Goal: Information Seeking & Learning: Understand process/instructions

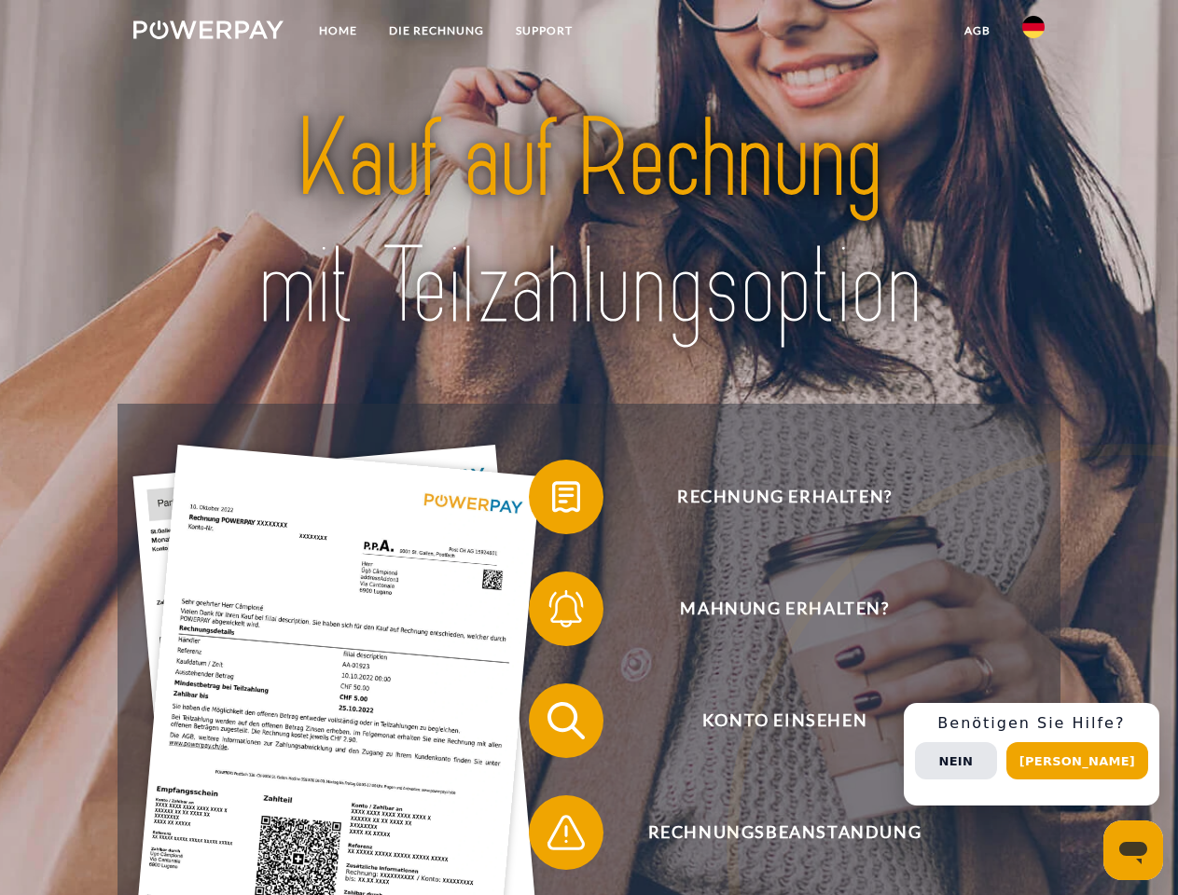
click at [208, 33] on img at bounding box center [208, 30] width 150 height 19
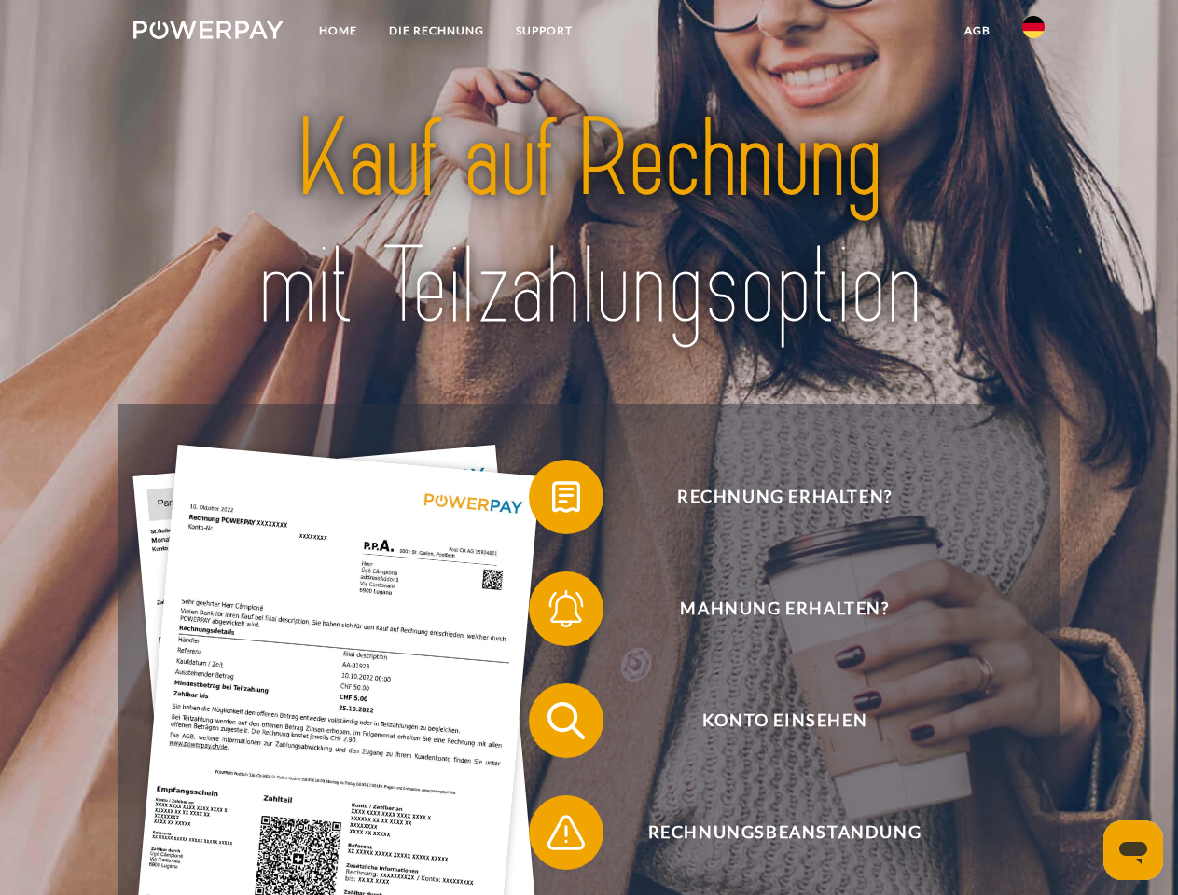
click at [1033, 33] on img at bounding box center [1033, 27] width 22 height 22
click at [977, 31] on link "agb" at bounding box center [978, 31] width 58 height 34
click at [552, 501] on span at bounding box center [538, 497] width 93 height 93
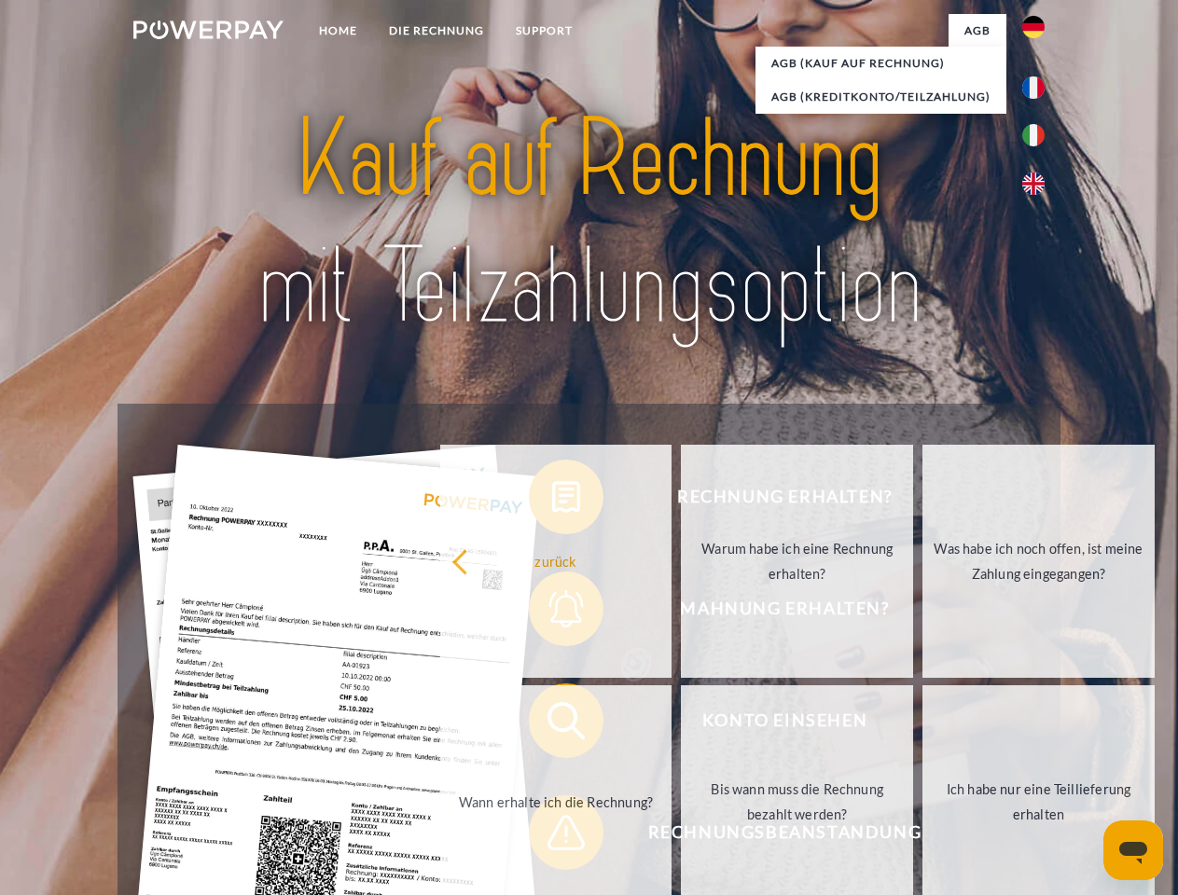
click at [552, 613] on div "Rechnung erhalten? Mahnung erhalten? Konto einsehen" at bounding box center [589, 777] width 942 height 746
click at [681, 725] on link "Bis wann muss die Rechnung bezahlt werden?" at bounding box center [797, 802] width 232 height 233
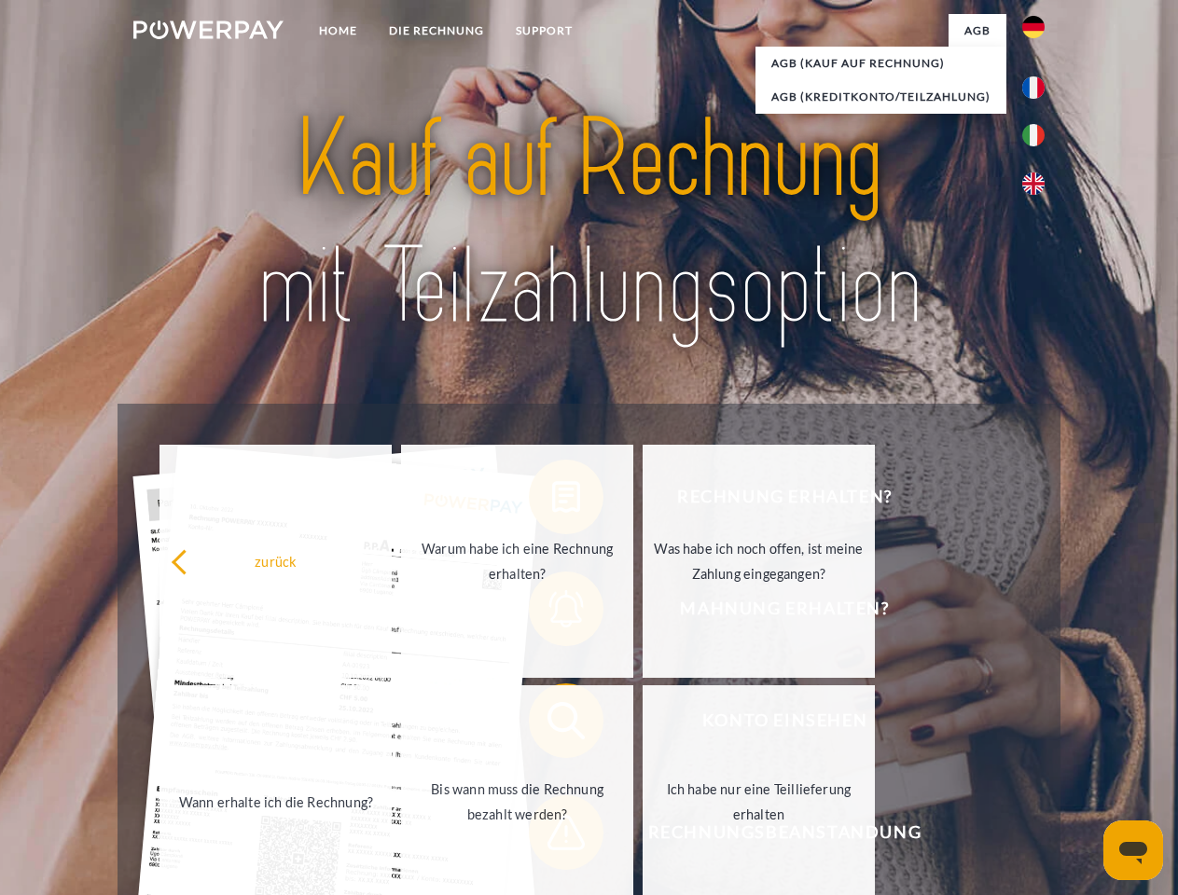
click at [552, 837] on span at bounding box center [538, 832] width 93 height 93
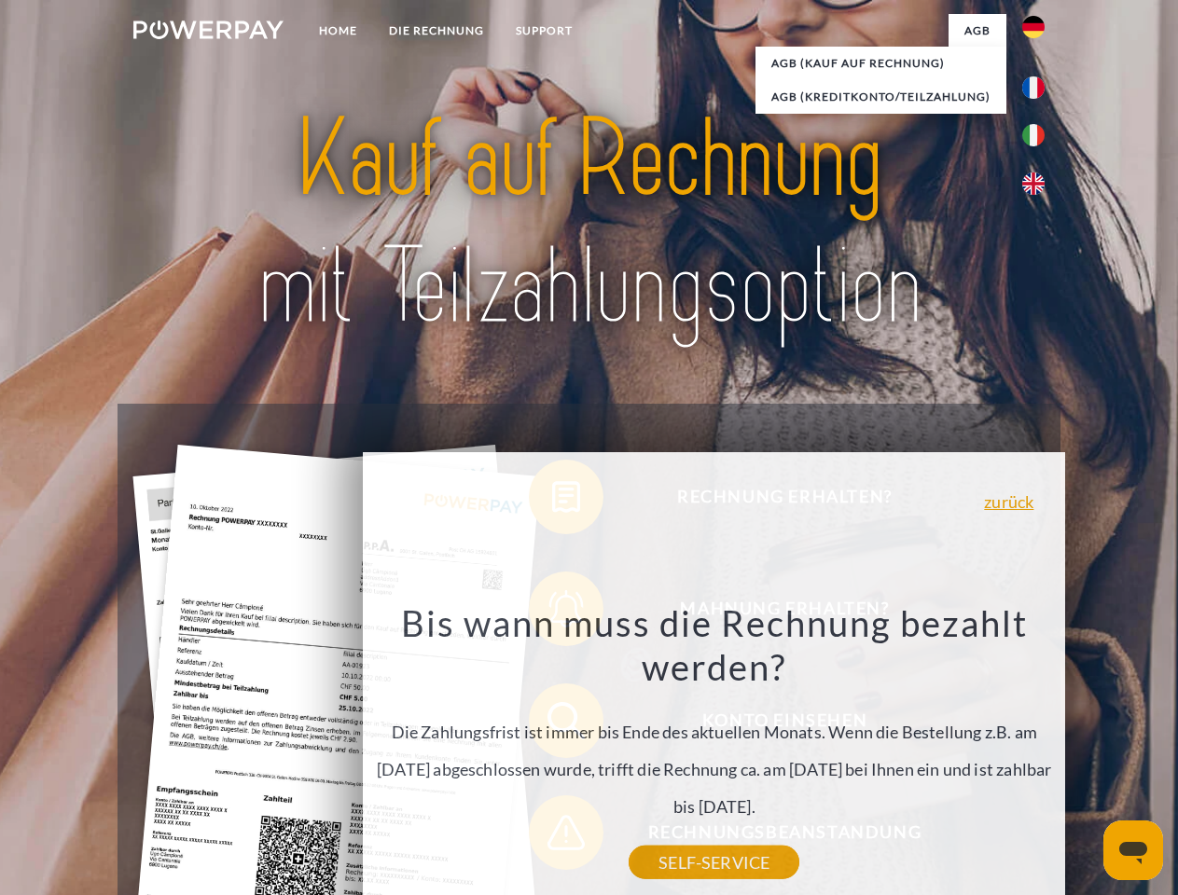
click at [1038, 755] on div "Rechnung erhalten? Mahnung erhalten? Konto einsehen" at bounding box center [589, 777] width 942 height 746
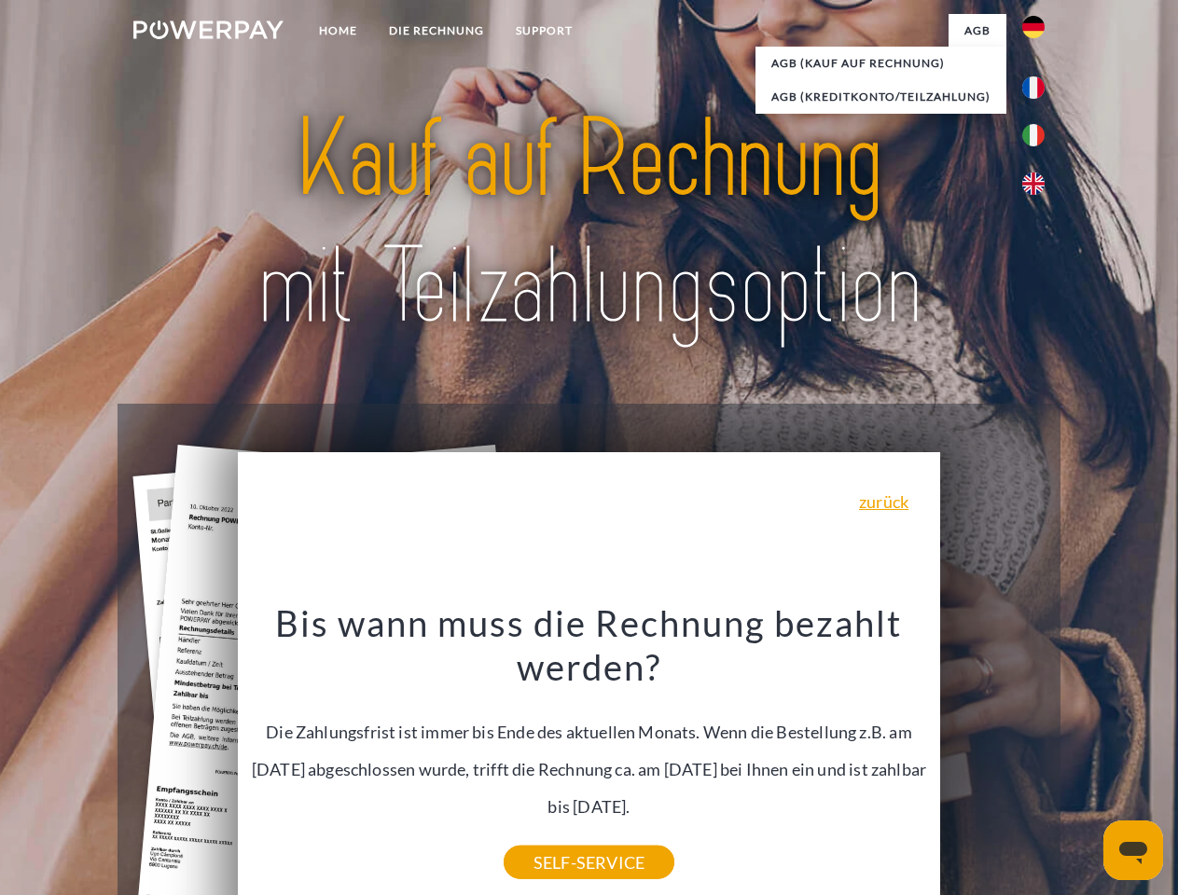
click at [992, 758] on span "Konto einsehen" at bounding box center [784, 721] width 457 height 75
click at [1084, 761] on header "Home DIE RECHNUNG SUPPORT" at bounding box center [589, 644] width 1178 height 1288
